Goal: Check status: Check status

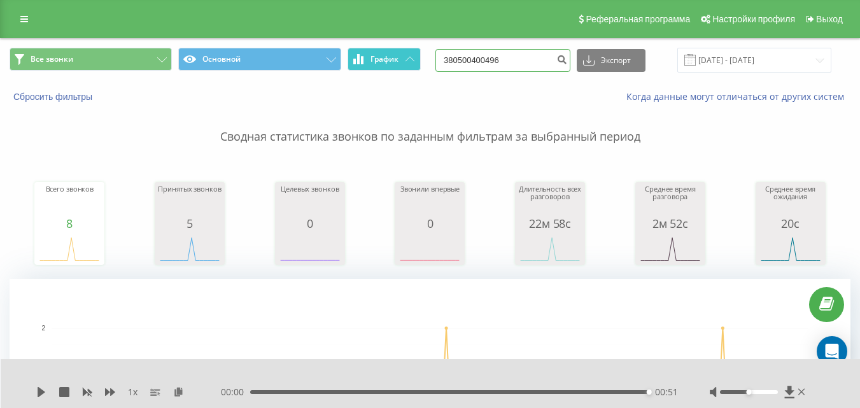
drag, startPoint x: 537, startPoint y: 63, endPoint x: 380, endPoint y: 66, distance: 156.7
click at [381, 67] on div "Все звонки Основной График 380500400496 Экспорт .csv .xls .xlsx 22.05.2025 - 22…" at bounding box center [430, 60] width 841 height 25
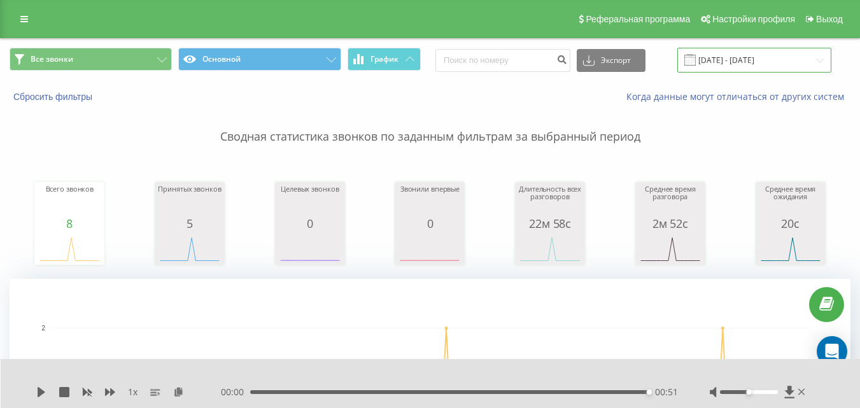
click at [796, 53] on input "22.05.2025 - 22.08.2025" at bounding box center [755, 60] width 154 height 25
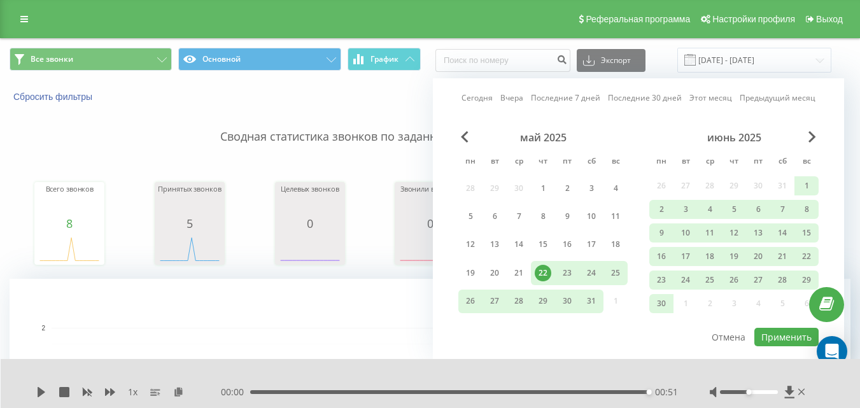
click at [816, 139] on div "июнь 2025" at bounding box center [734, 137] width 169 height 13
click at [813, 133] on span "Next Month" at bounding box center [813, 136] width 8 height 11
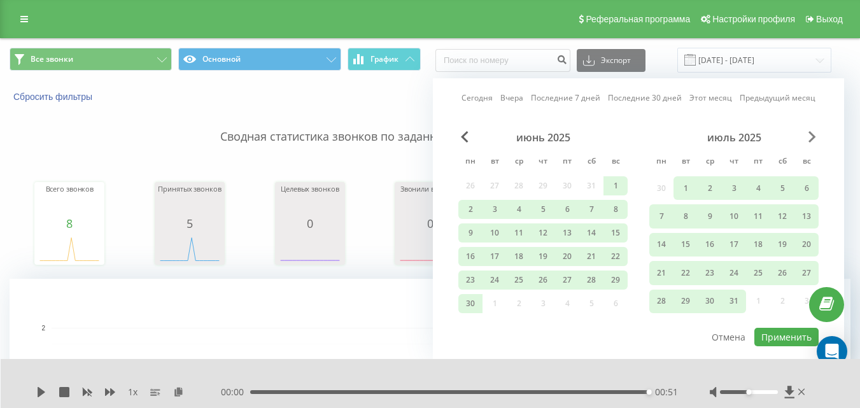
click at [811, 136] on span "Next Month" at bounding box center [813, 136] width 8 height 11
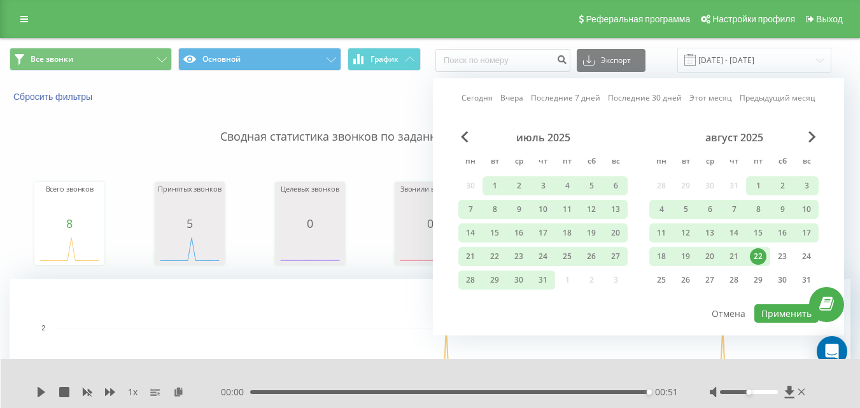
click at [759, 253] on div "22" at bounding box center [758, 256] width 17 height 17
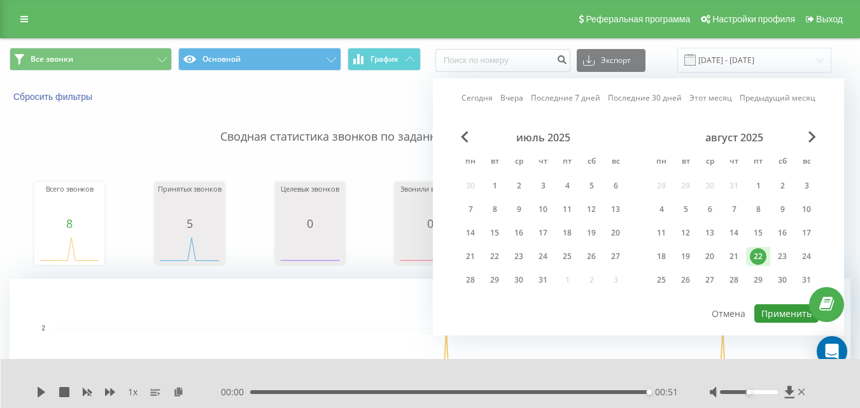
click at [774, 309] on button "Применить" at bounding box center [787, 313] width 64 height 18
type input "[DATE] - [DATE]"
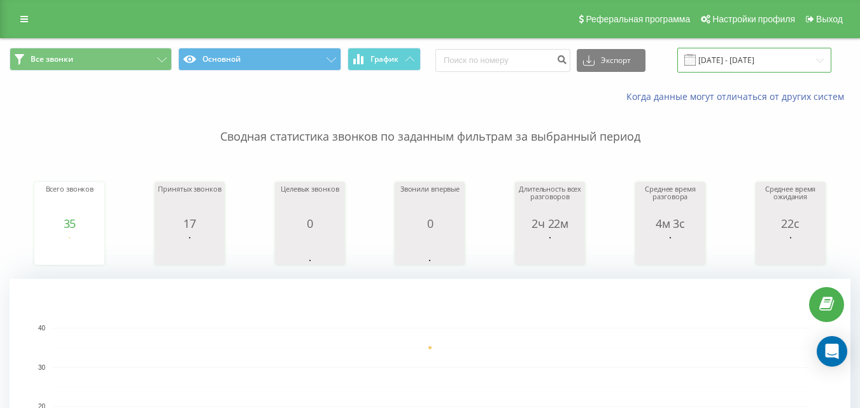
click at [724, 56] on input "[DATE] - [DATE]" at bounding box center [755, 60] width 154 height 25
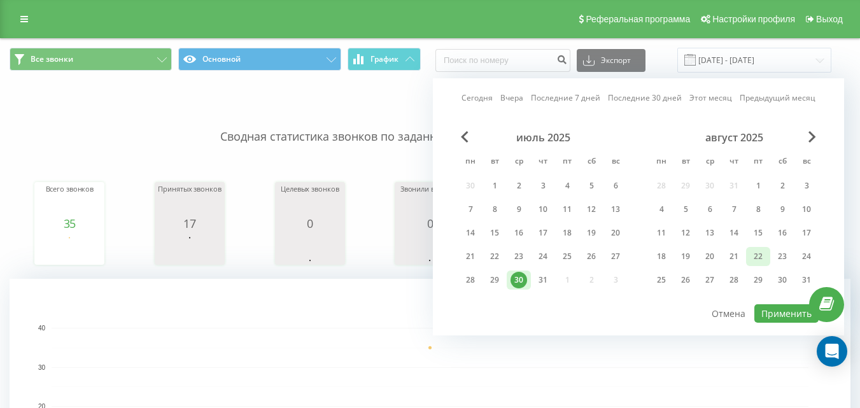
click at [758, 257] on div "22" at bounding box center [758, 256] width 17 height 17
click at [787, 315] on button "Применить" at bounding box center [787, 313] width 64 height 18
type input "[DATE] - [DATE]"
